Goal: Go to known website: Access a specific website the user already knows

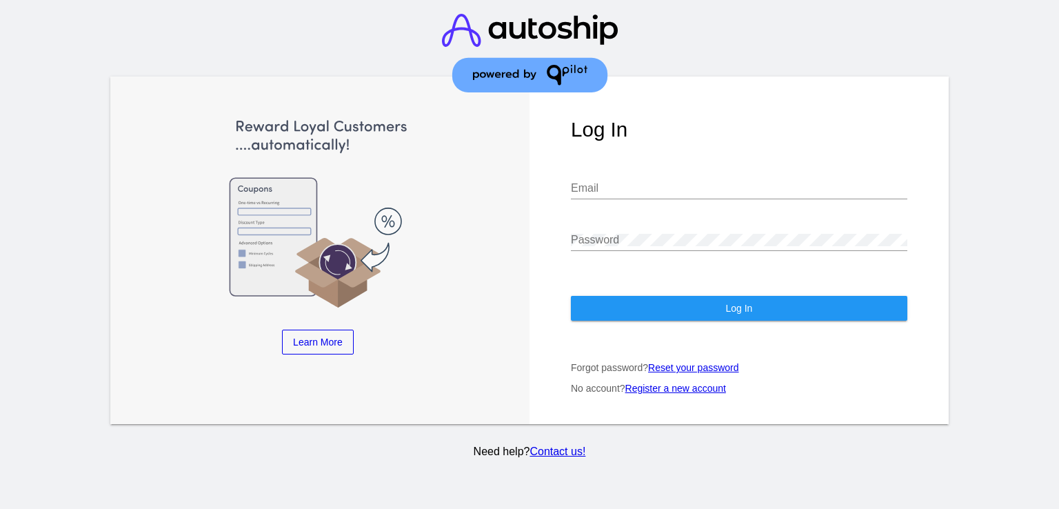
click at [651, 182] on input "Email" at bounding box center [739, 188] width 336 height 12
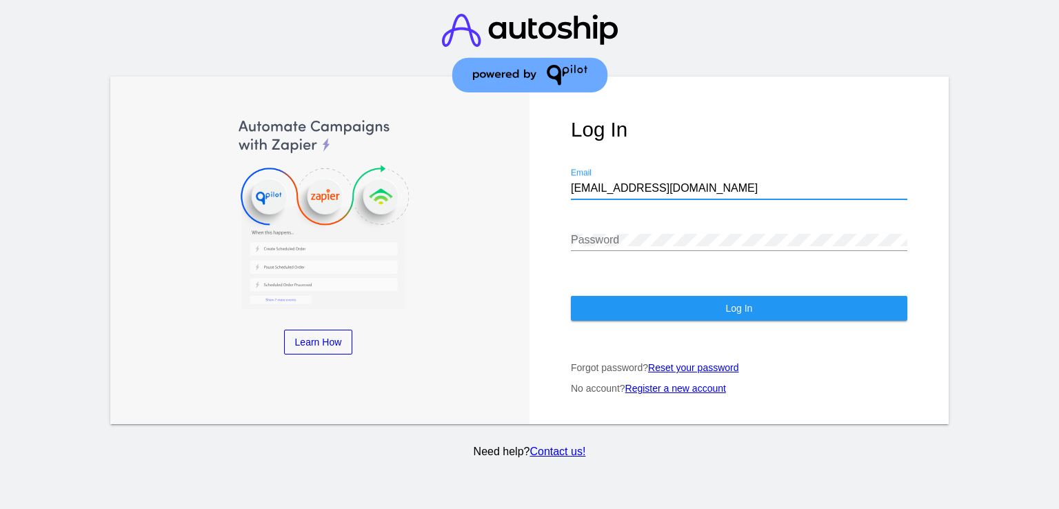
paste input "LMdelta9#$%"
type input "[EMAIL_ADDRESS][DOMAIN_NAME]"
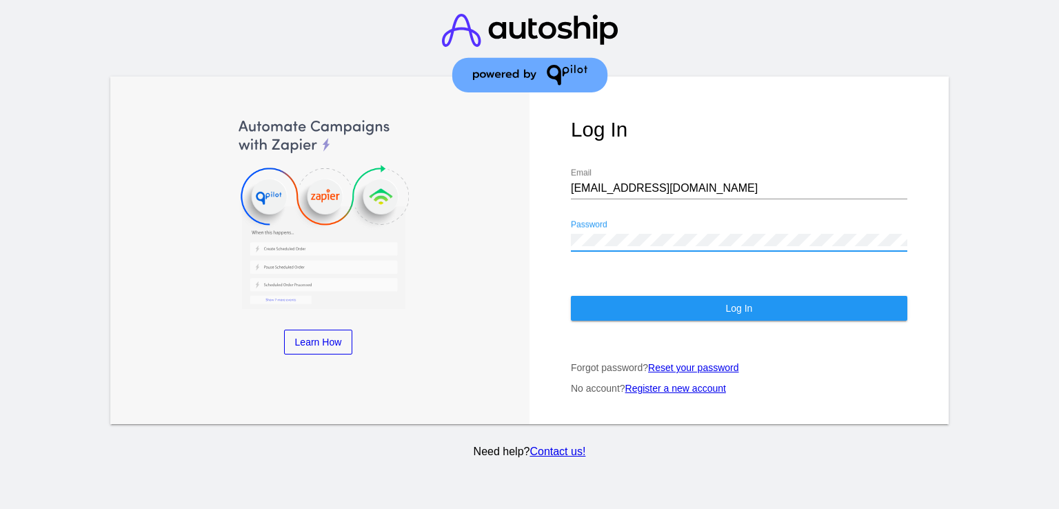
click at [716, 142] on div "Log In [EMAIL_ADDRESS][DOMAIN_NAME] Email Password Log In Forgot password? Rese…" at bounding box center [738, 250] width 419 height 347
click at [681, 239] on div "Password" at bounding box center [739, 242] width 336 height 45
click at [782, 130] on h1 "Log In" at bounding box center [739, 129] width 336 height 23
click at [738, 302] on button "Log In" at bounding box center [739, 308] width 336 height 25
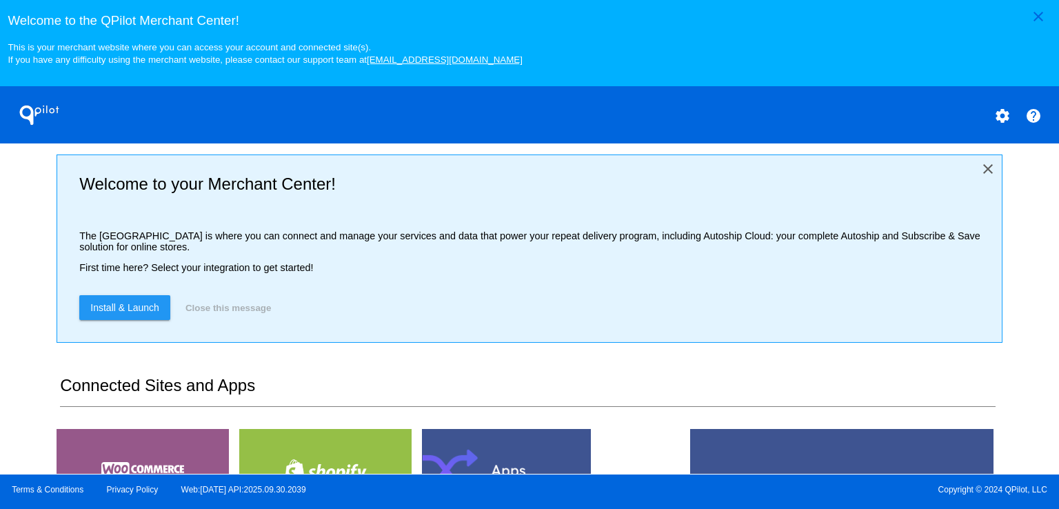
click at [979, 168] on mat-icon "close" at bounding box center [987, 169] width 17 height 17
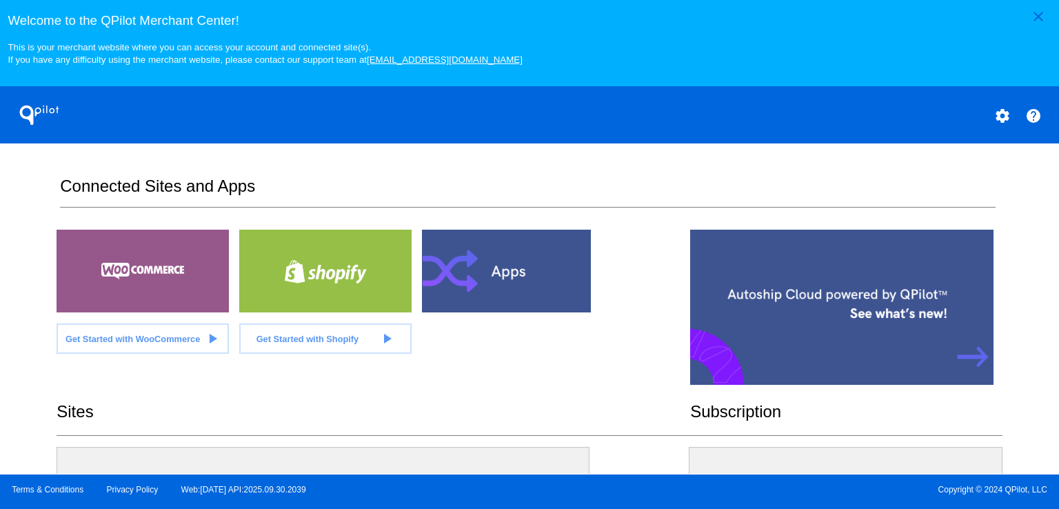
click at [125, 283] on div at bounding box center [143, 271] width 172 height 83
